Goal: Navigation & Orientation: Find specific page/section

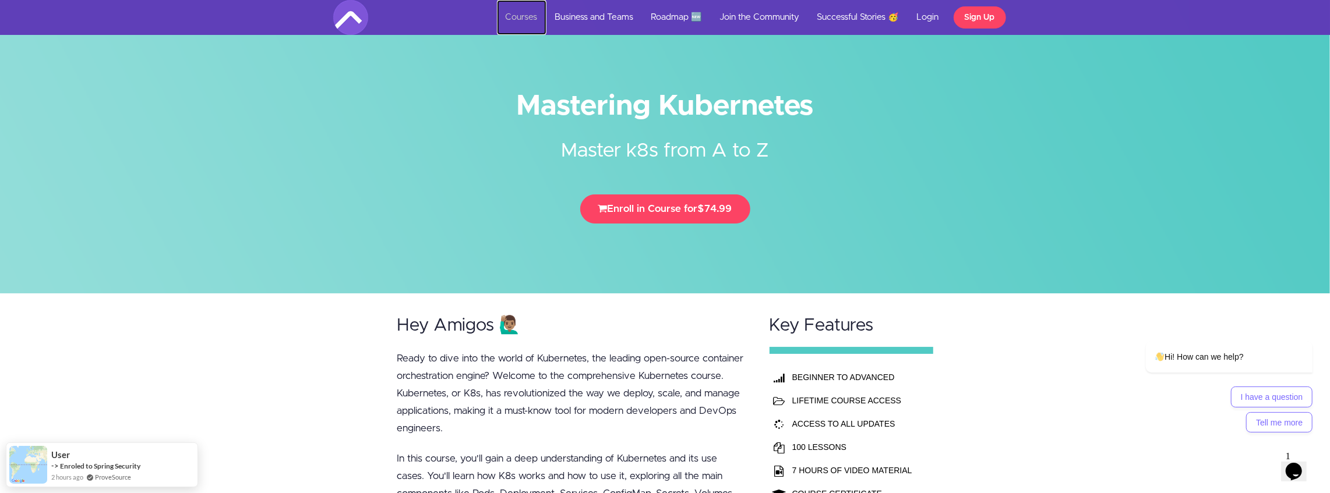
click at [528, 13] on link "Courses" at bounding box center [522, 17] width 50 height 35
click at [528, 17] on link "Courses" at bounding box center [522, 17] width 50 height 35
click at [929, 14] on link "Login" at bounding box center [928, 17] width 40 height 35
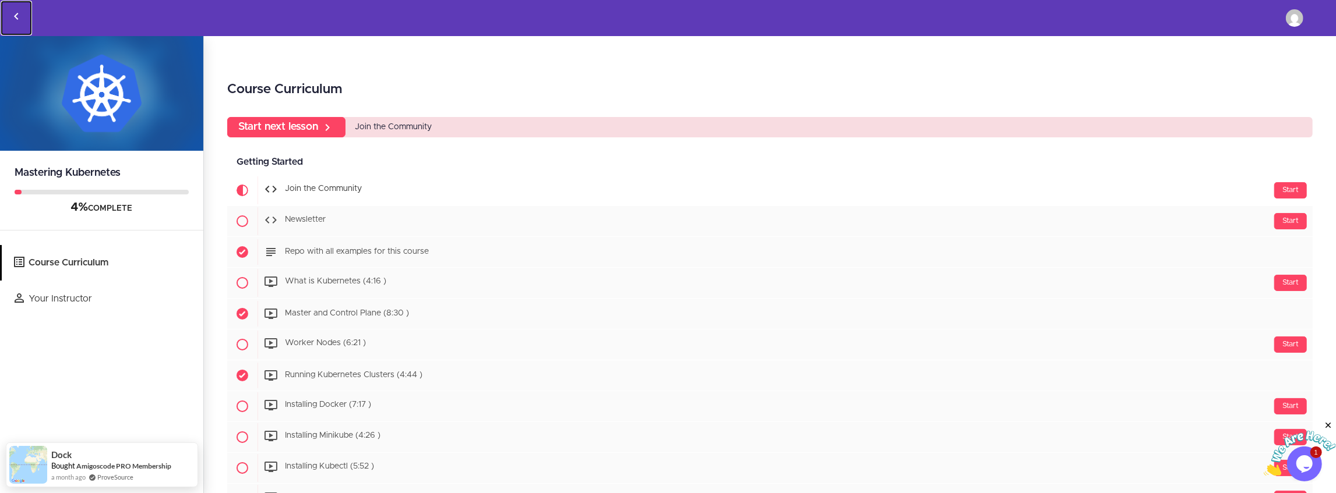
click at [17, 16] on icon "Back to courses" at bounding box center [16, 16] width 14 height 14
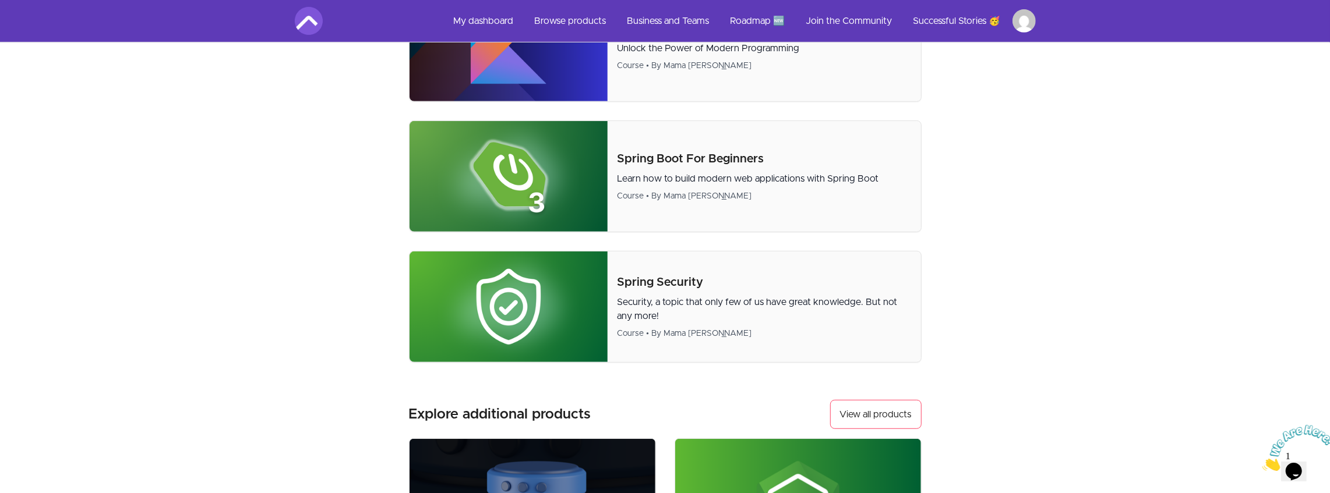
scroll to position [660, 0]
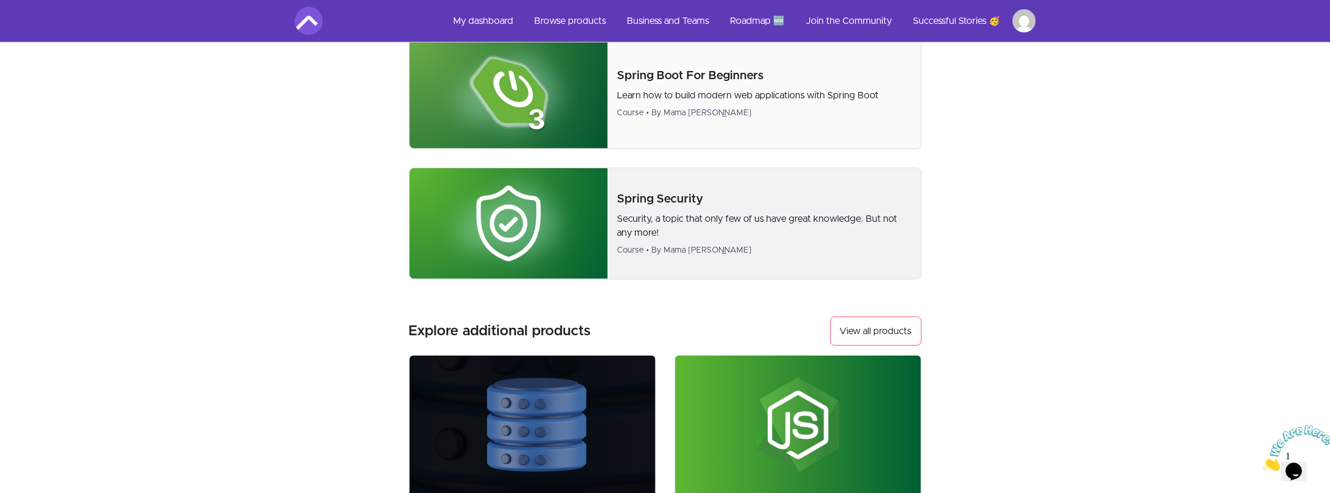
click at [645, 200] on p "Spring Security" at bounding box center [764, 199] width 294 height 16
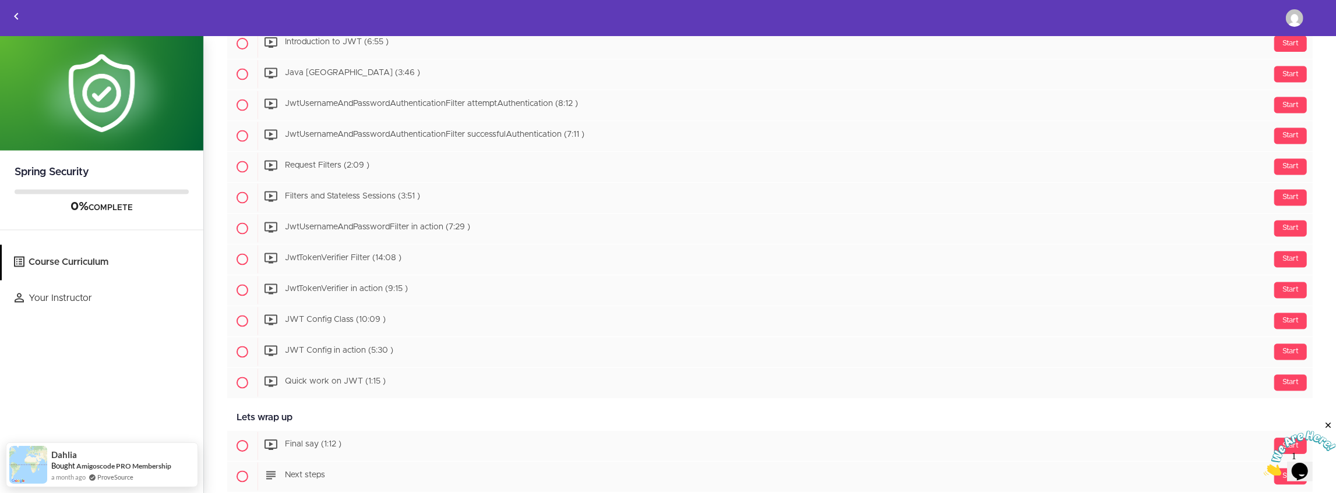
scroll to position [1915, 0]
